Goal: Information Seeking & Learning: Learn about a topic

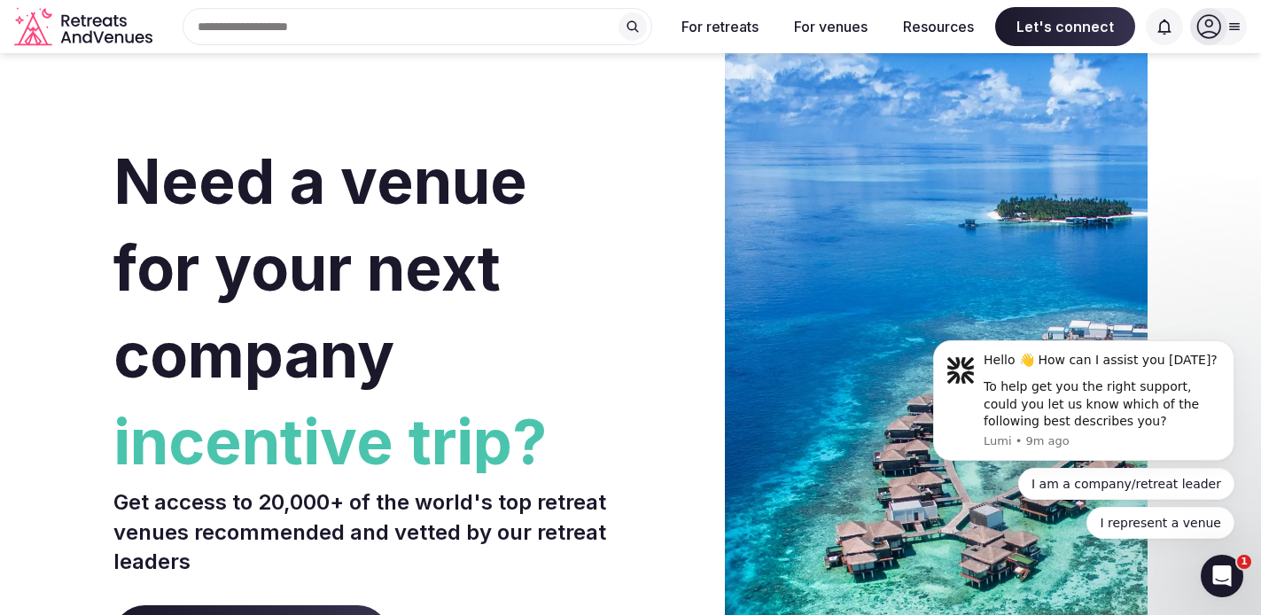
click at [545, 314] on h1 "Need a venue for your next company incentive trip?" at bounding box center [368, 305] width 511 height 335
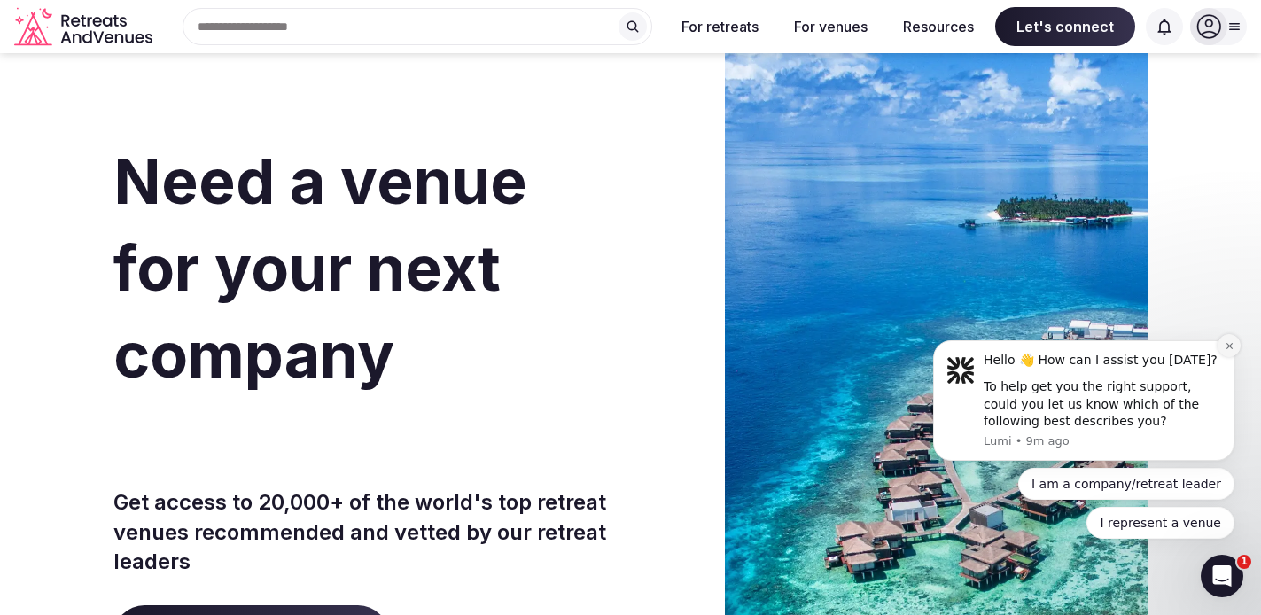
click at [1228, 344] on icon "Dismiss notification" at bounding box center [1230, 346] width 10 height 10
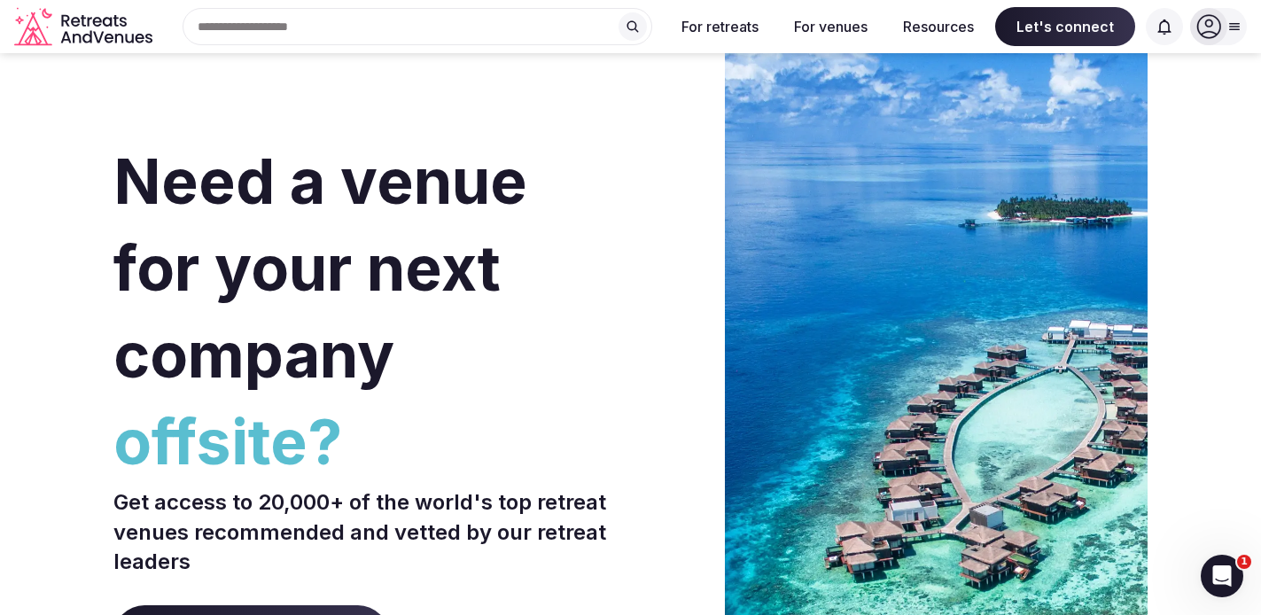
click at [440, 24] on input "text" at bounding box center [418, 26] width 470 height 37
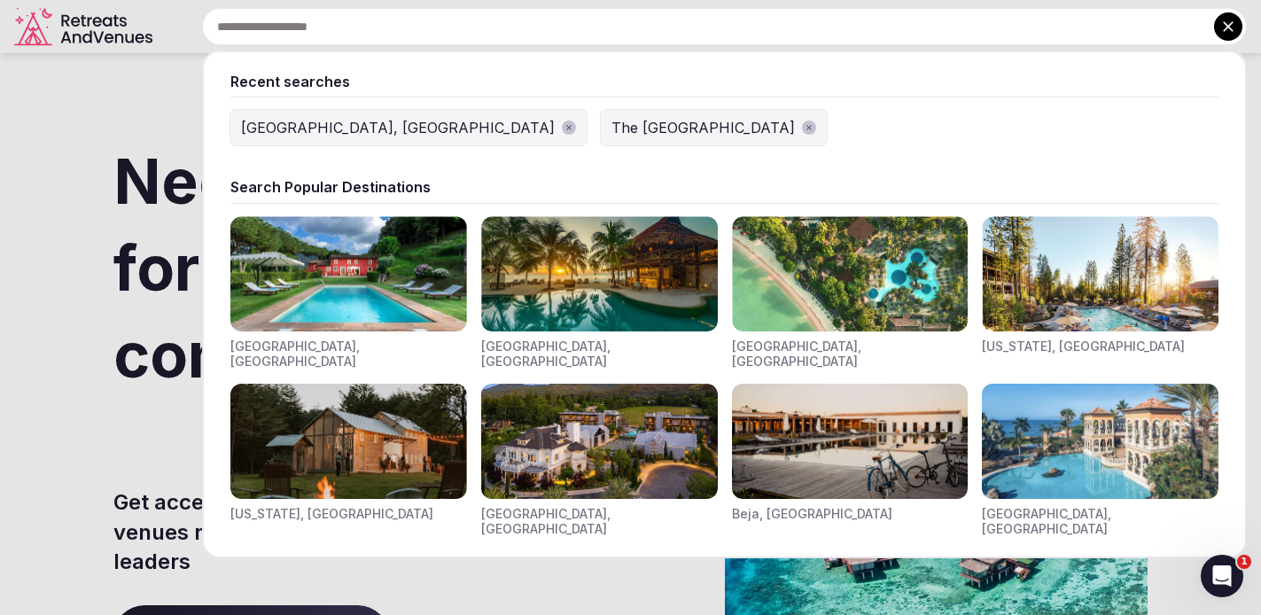
click at [277, 136] on div "[GEOGRAPHIC_DATA], [GEOGRAPHIC_DATA]" at bounding box center [398, 127] width 314 height 21
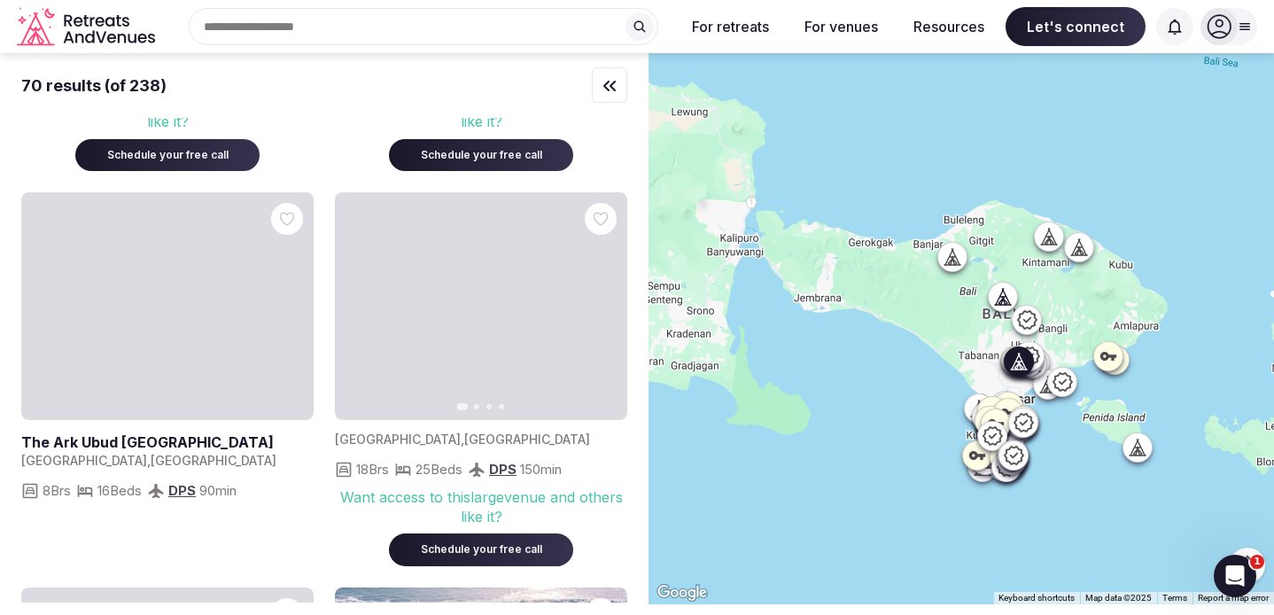
scroll to position [6773, 0]
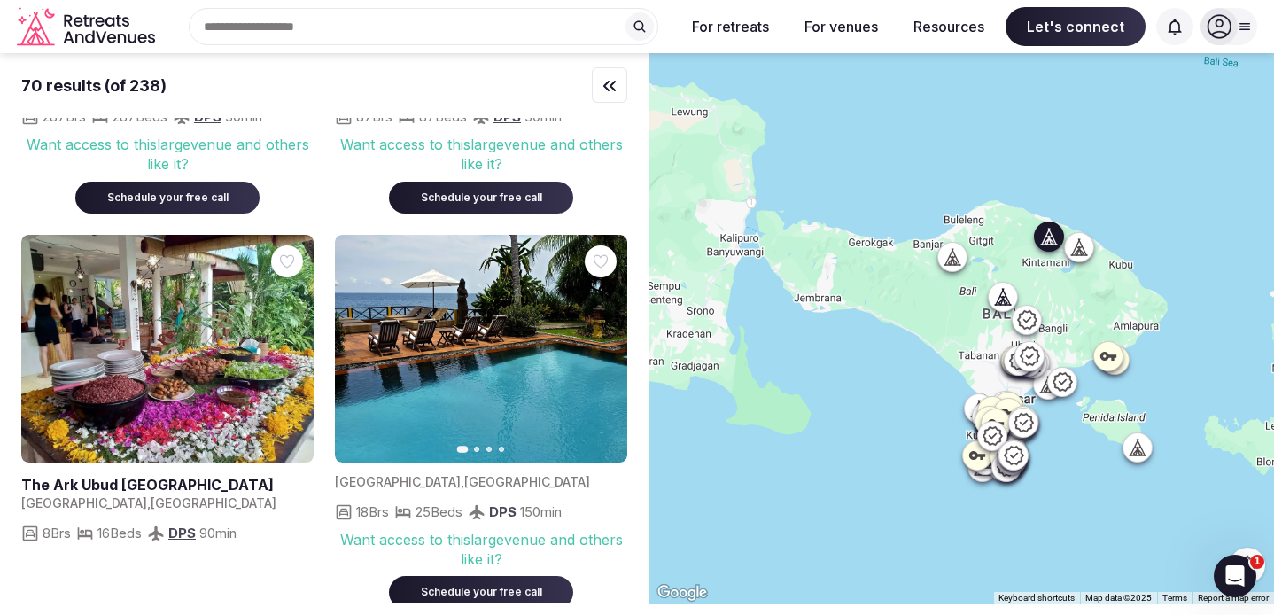
click at [602, 342] on icon "button" at bounding box center [603, 349] width 14 height 14
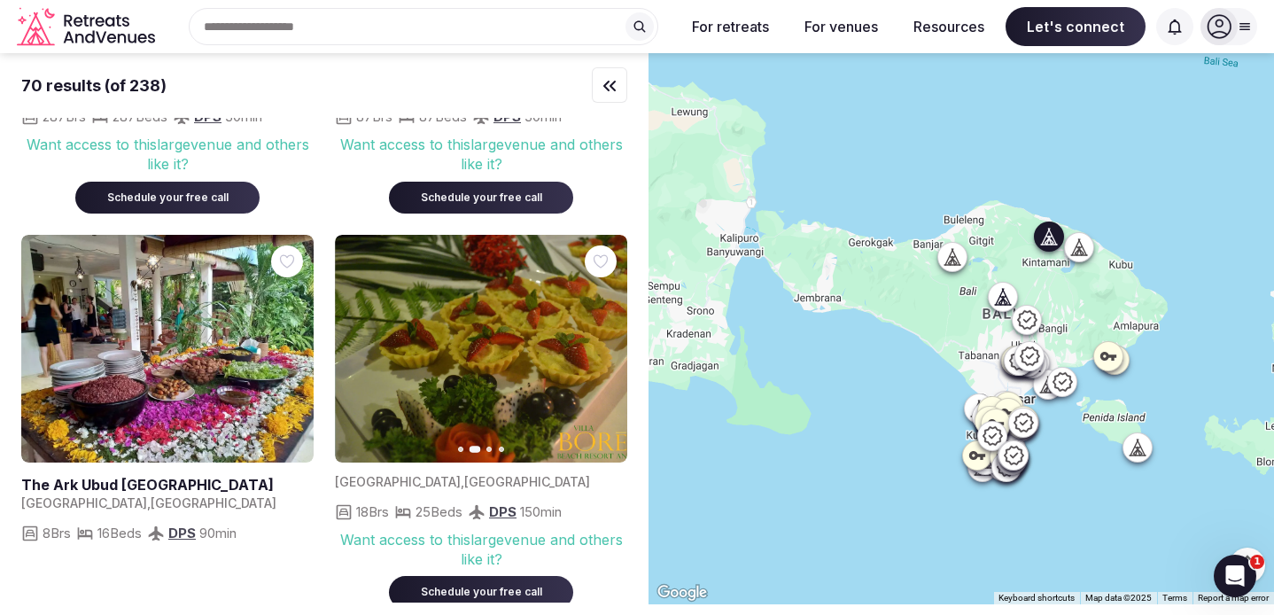
click at [602, 342] on icon "button" at bounding box center [603, 349] width 14 height 14
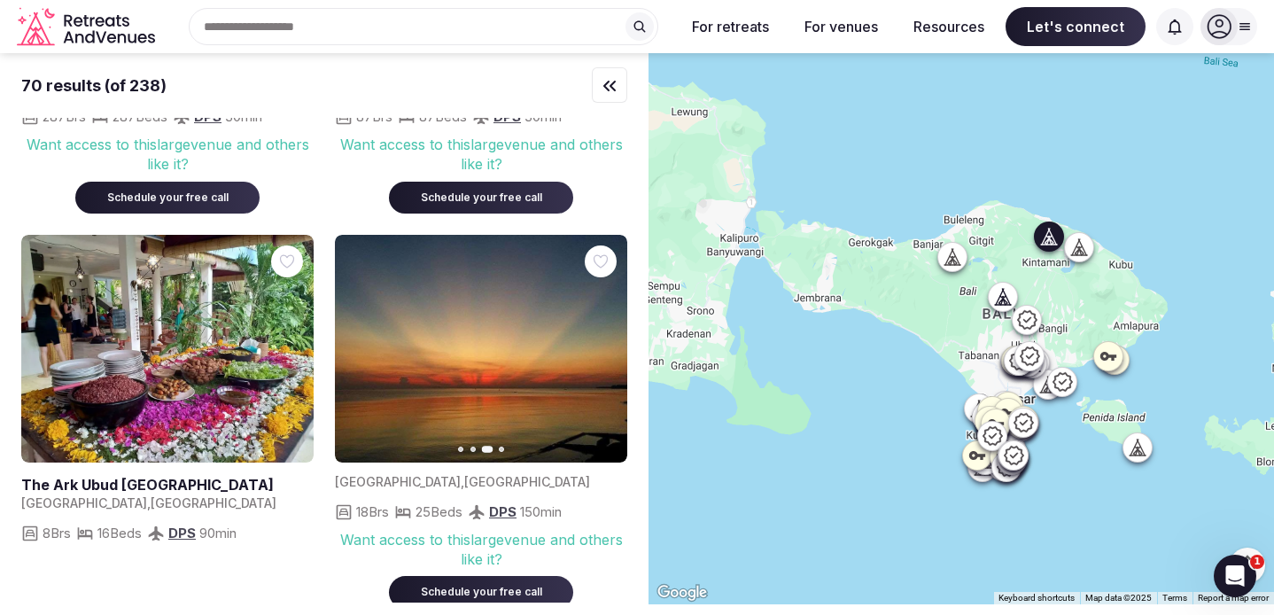
click at [351, 335] on button "Previous slide" at bounding box center [360, 349] width 28 height 28
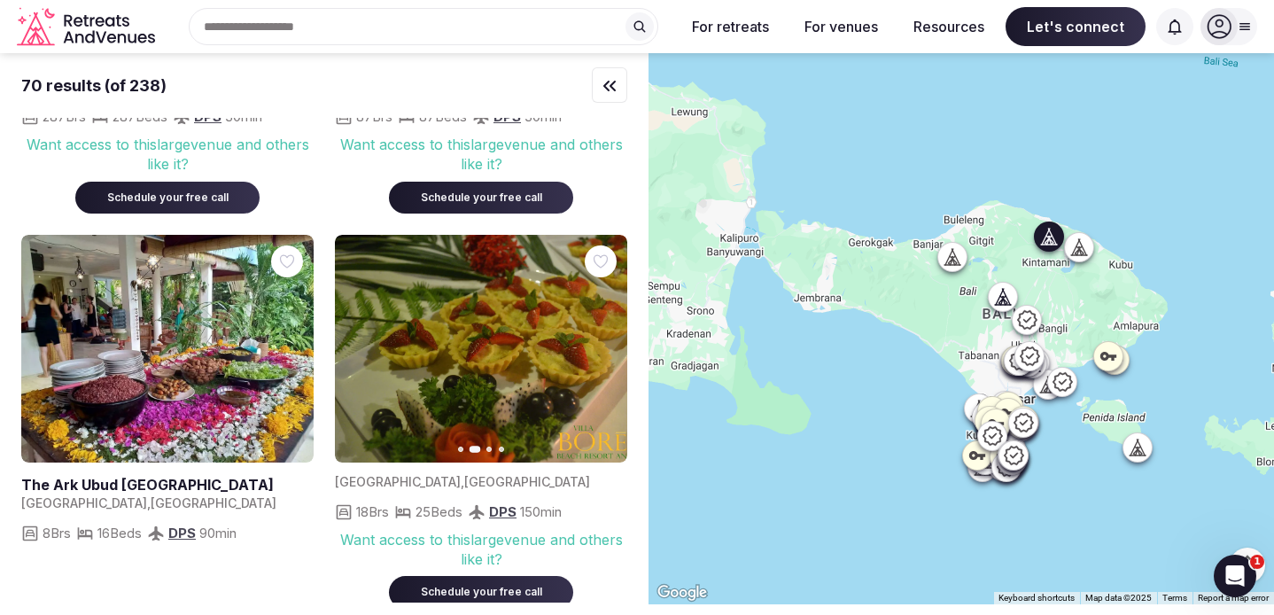
click at [557, 364] on img at bounding box center [481, 349] width 292 height 228
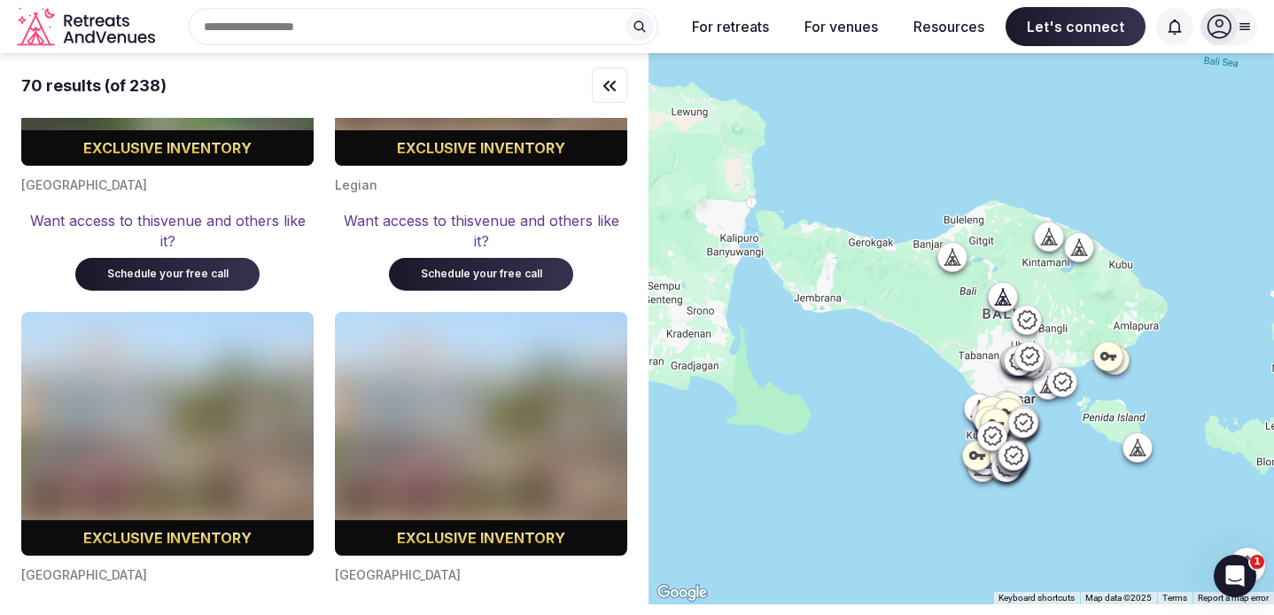
scroll to position [13540, 0]
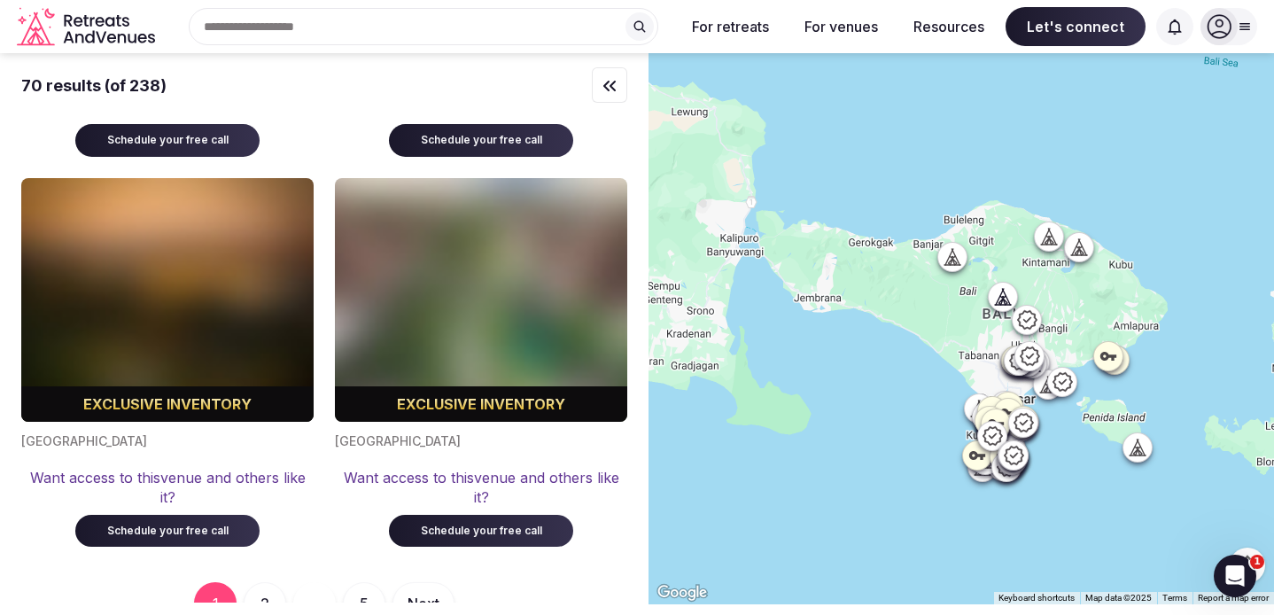
click at [260, 582] on button "2" at bounding box center [265, 603] width 43 height 43
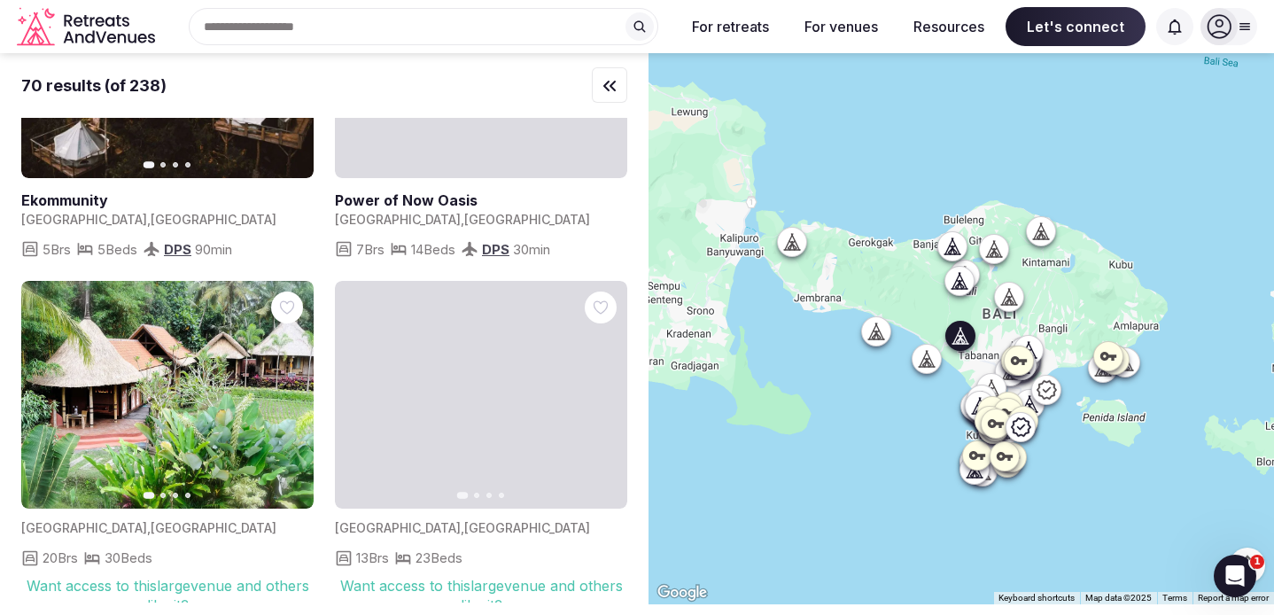
scroll to position [3166, 0]
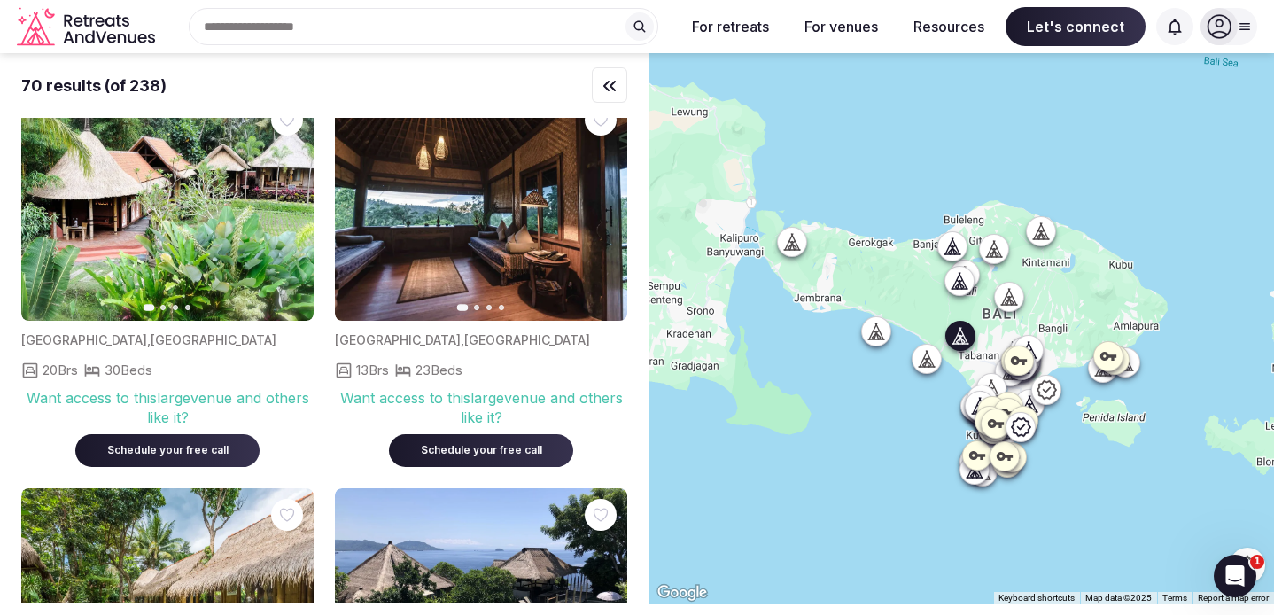
click at [599, 200] on icon "button" at bounding box center [603, 207] width 14 height 14
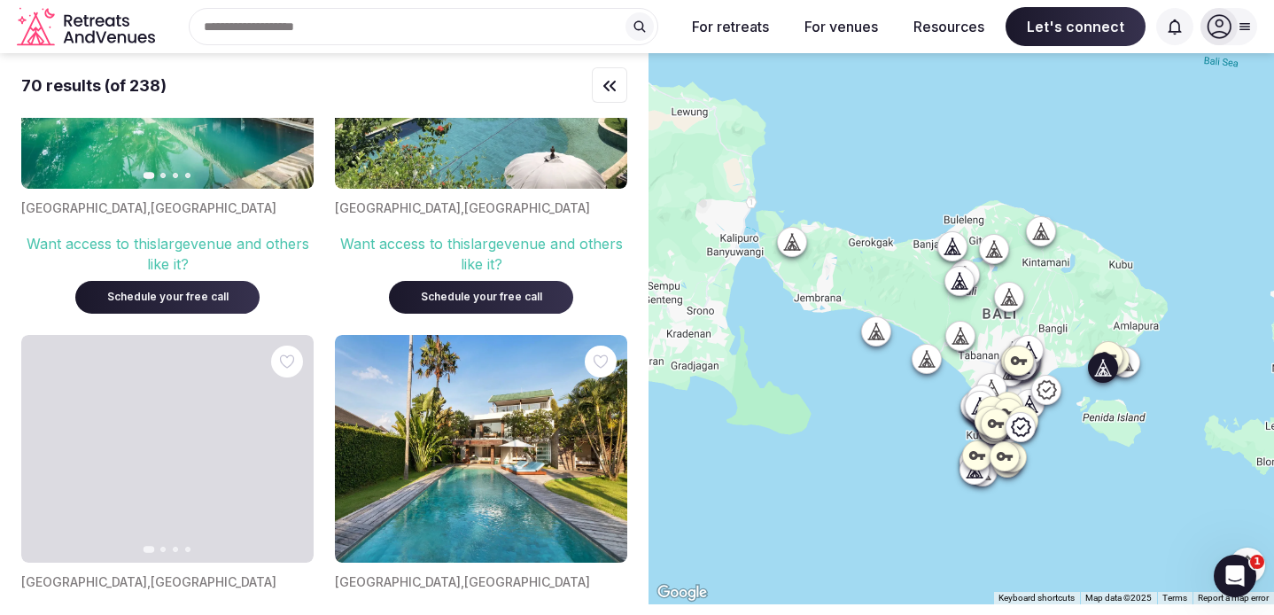
scroll to position [3744, 0]
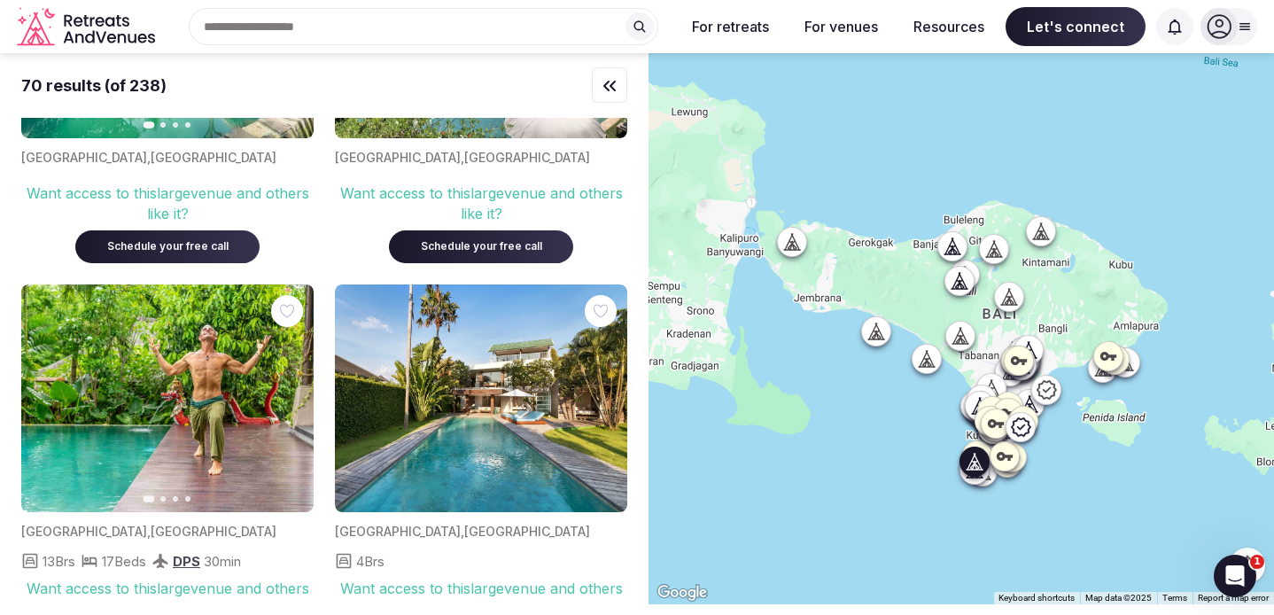
click at [286, 391] on icon "button" at bounding box center [289, 398] width 14 height 14
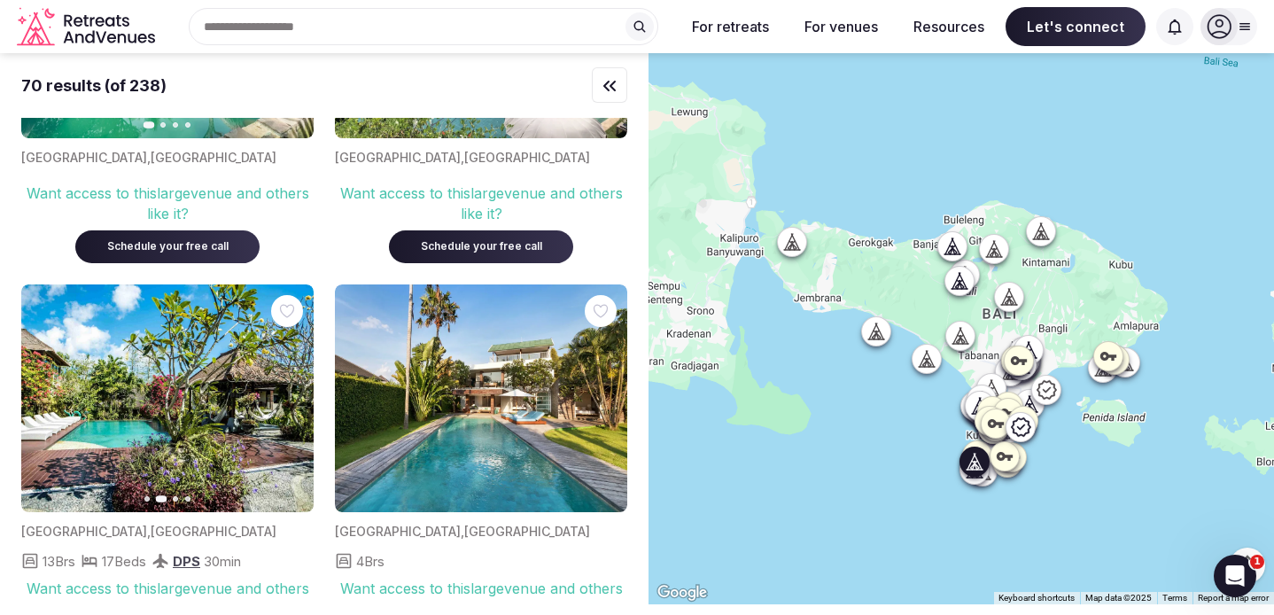
click at [286, 391] on icon "button" at bounding box center [289, 398] width 14 height 14
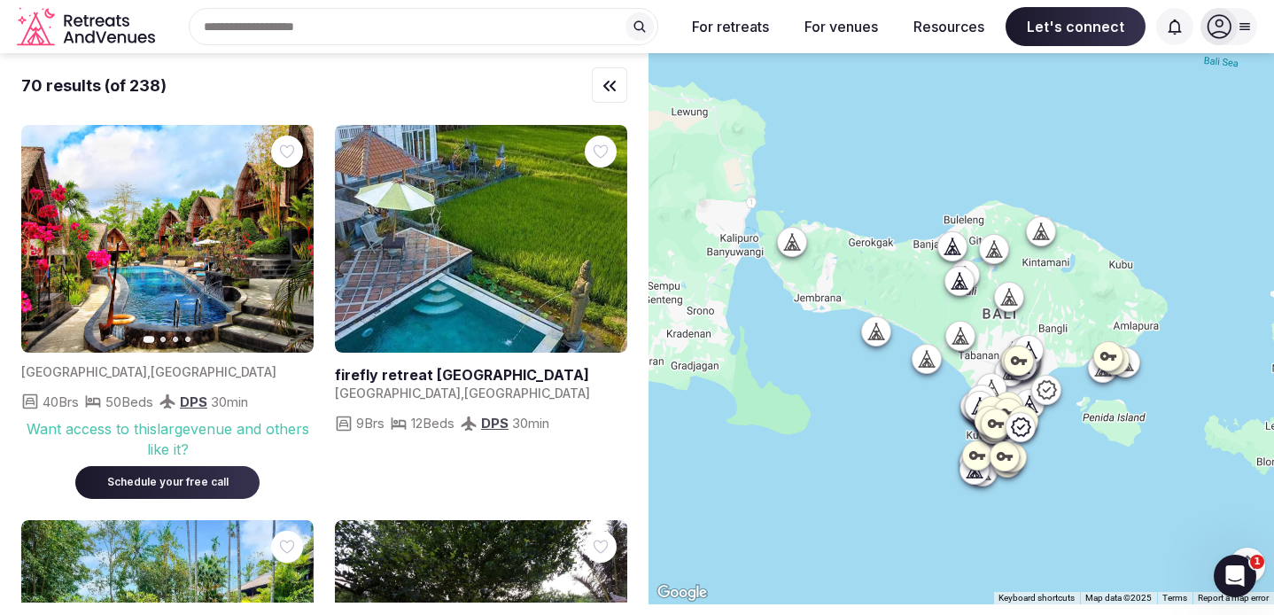
scroll to position [3744, 0]
